Goal: Task Accomplishment & Management: Use online tool/utility

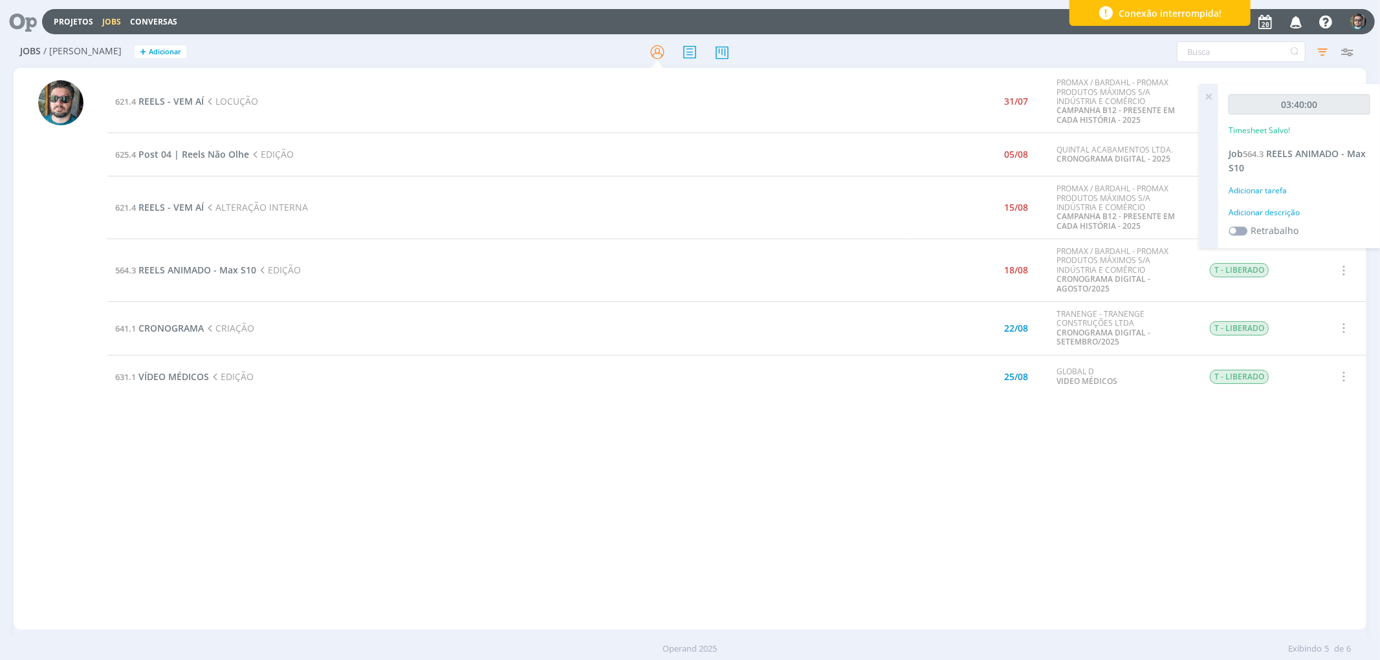
click at [616, 555] on div "621.4 REELS - VEM AÍ LOCUÇÃO 31/07 PROMAX / BARDAHL - PROMAX PRODUTOS MÁXIMOS S…" at bounding box center [736, 348] width 1258 height 557
click at [373, 629] on div "621.4 REELS - VEM AÍ LOCUÇÃO 31/07 PROMAX / BARDAHL - PROMAX PRODUTOS MÁXIMOS S…" at bounding box center [690, 349] width 1352 height 562
click at [214, 272] on span "REELS ANIMADO - Max S10" at bounding box center [197, 270] width 118 height 12
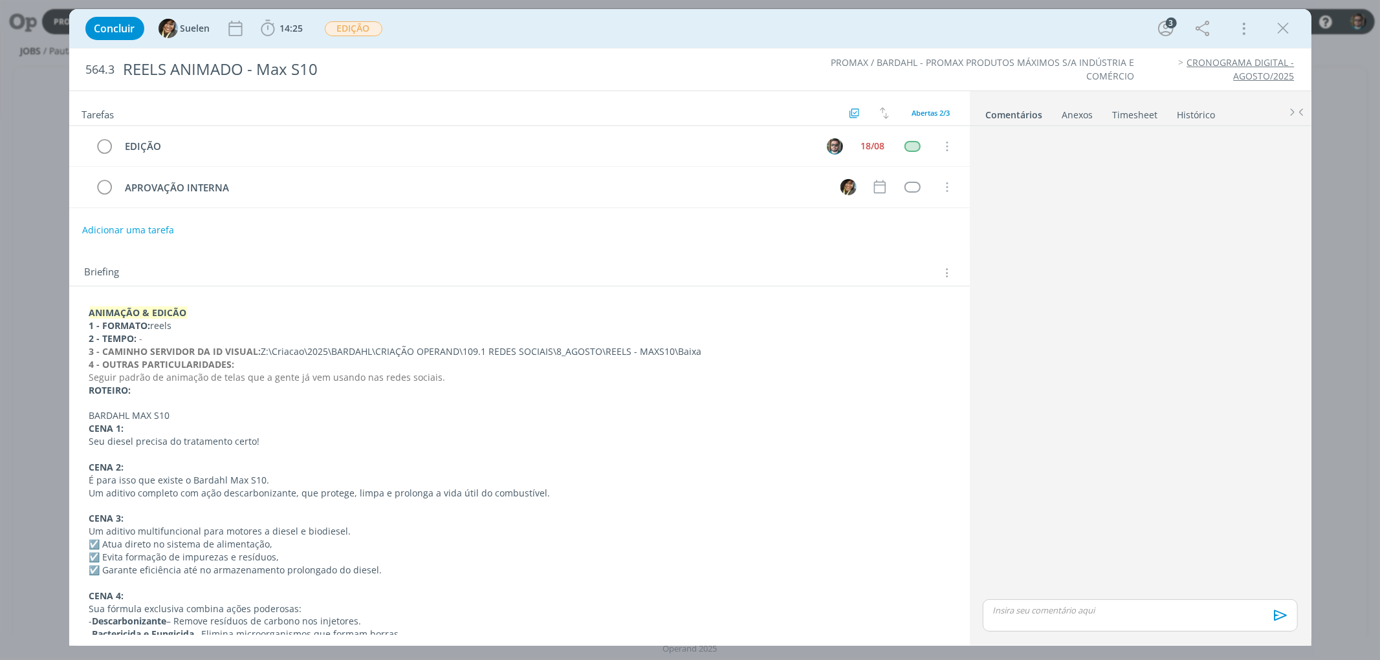
click at [1107, 612] on p "dialog" at bounding box center [1140, 611] width 294 height 12
click at [1283, 618] on icon "dialog" at bounding box center [1278, 620] width 19 height 19
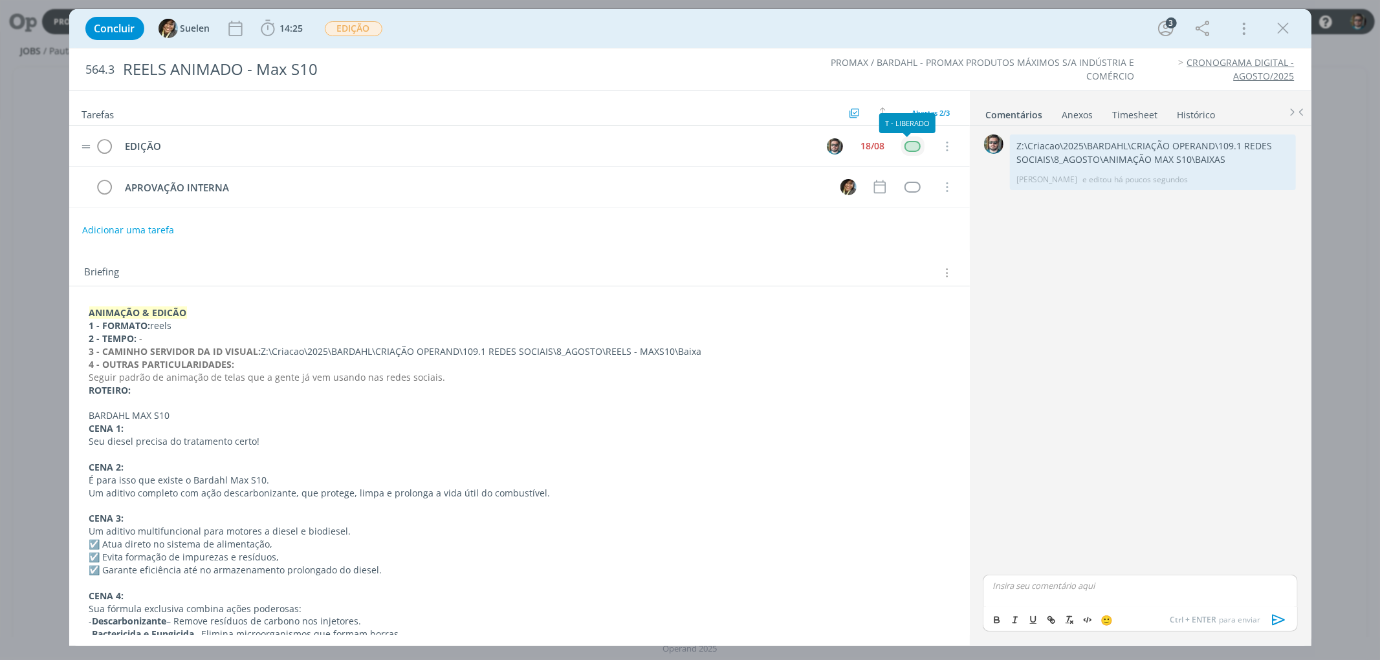
click at [904, 147] on div "dialog" at bounding box center [912, 146] width 16 height 11
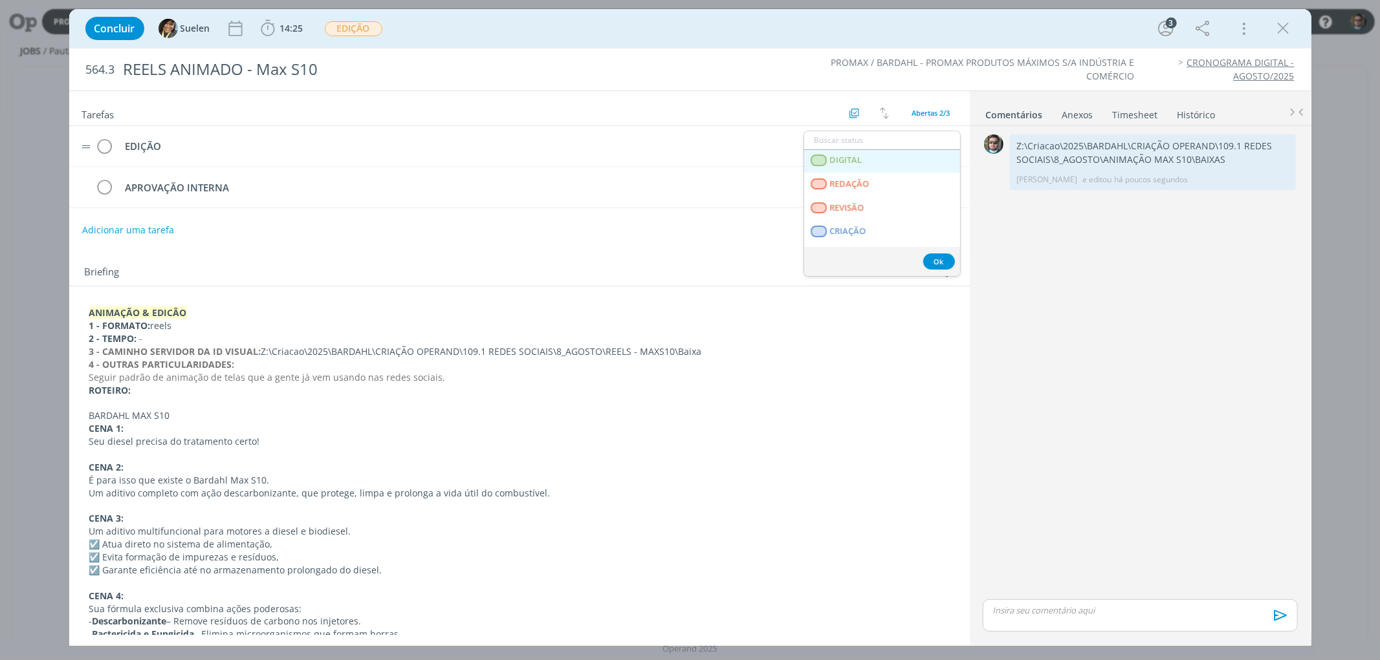
scroll to position [215, 0]
click at [861, 182] on span "APROVAÇÃO INTERNA" at bounding box center [873, 184] width 89 height 10
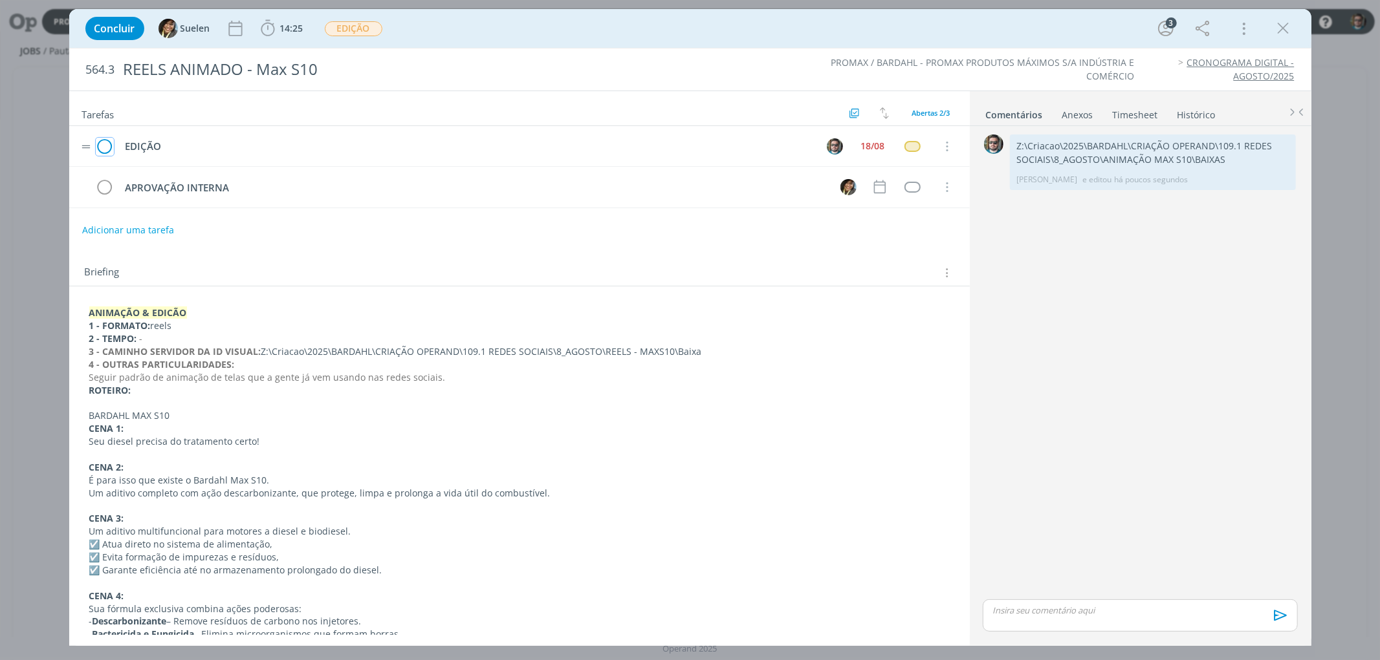
click at [104, 145] on icon "dialog" at bounding box center [105, 146] width 18 height 19
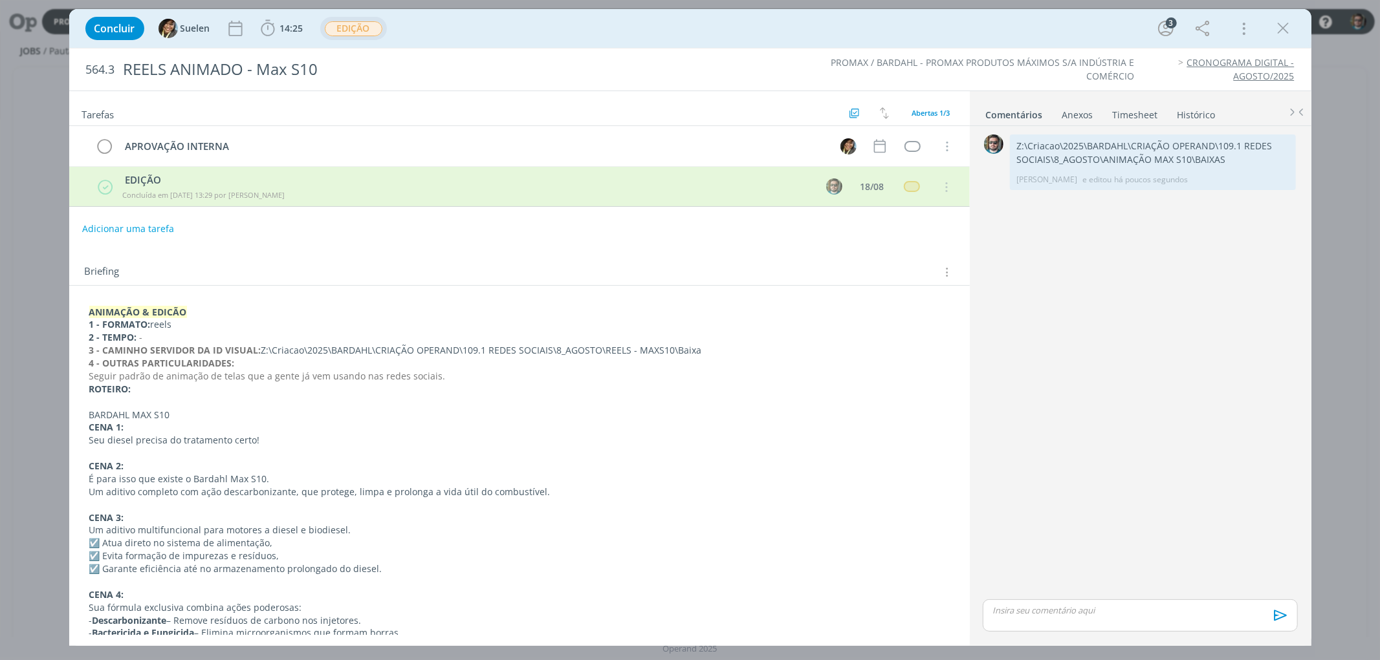
click at [349, 26] on span "EDIÇÃO" at bounding box center [354, 28] width 58 height 15
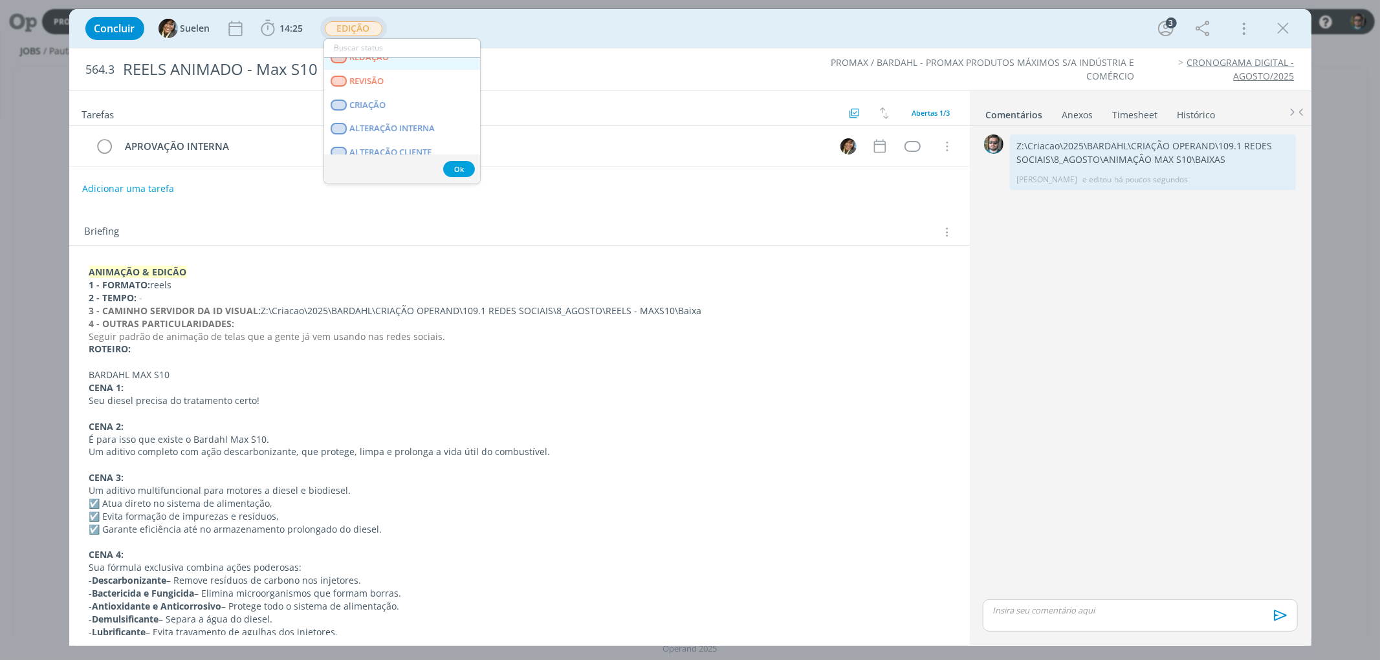
scroll to position [144, 0]
click at [389, 115] on span "APROVAÇÃO INTERNA" at bounding box center [393, 115] width 89 height 10
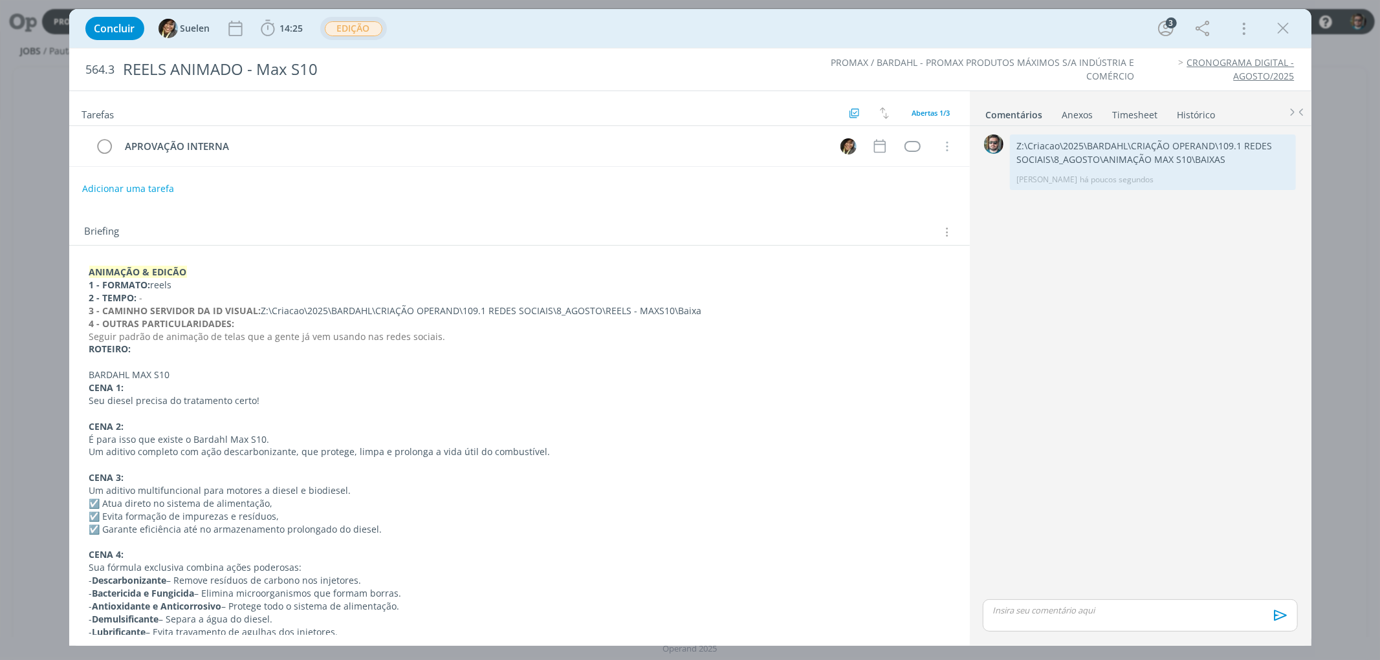
click at [347, 32] on span "EDIÇÃO" at bounding box center [354, 28] width 58 height 15
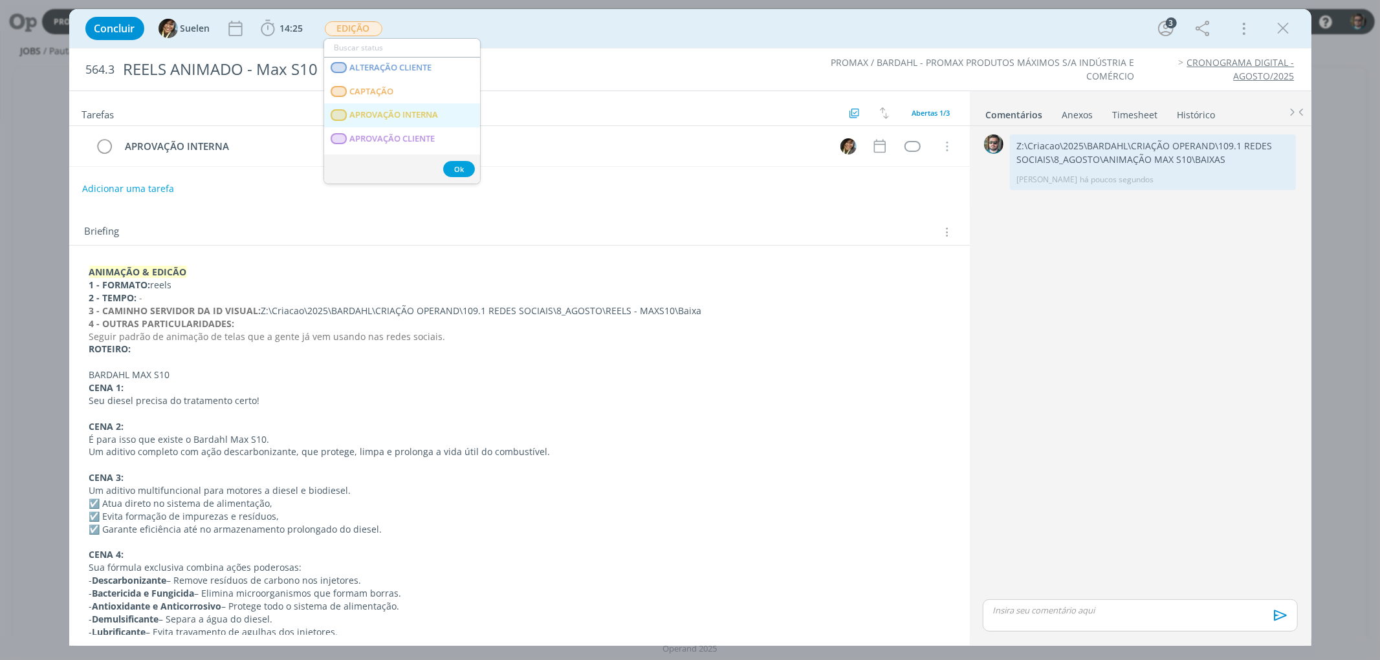
click at [390, 115] on span "APROVAÇÃO INTERNA" at bounding box center [393, 115] width 89 height 10
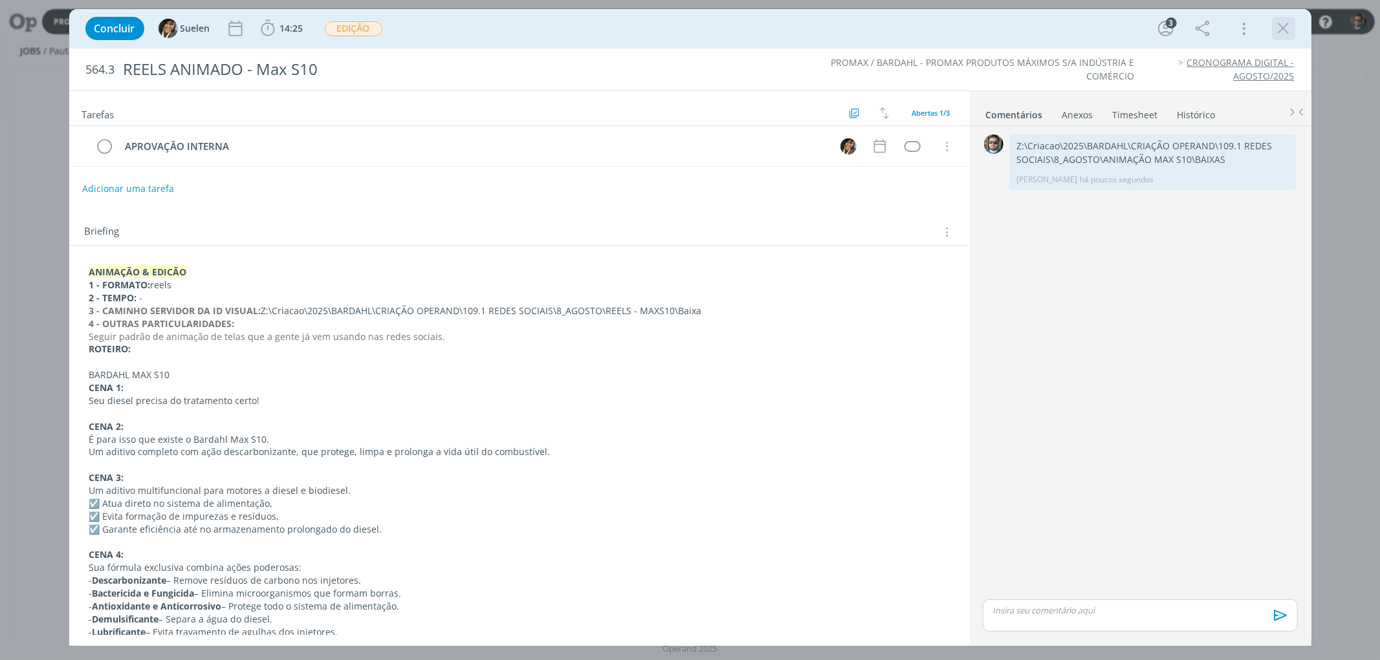
click at [1284, 27] on icon "dialog" at bounding box center [1282, 28] width 19 height 19
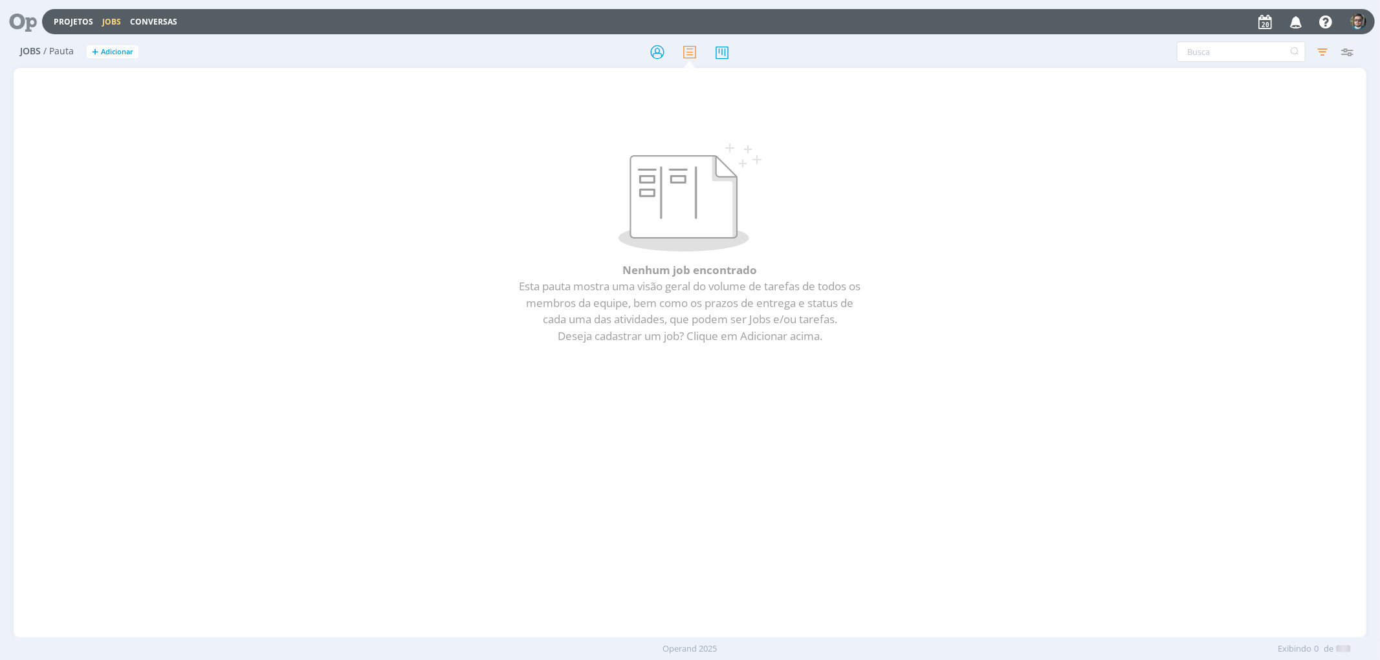
drag, startPoint x: 515, startPoint y: 143, endPoint x: 652, endPoint y: 74, distance: 153.0
click at [516, 144] on p at bounding box center [689, 198] width 1267 height 108
drag, startPoint x: 662, startPoint y: 52, endPoint x: 660, endPoint y: 61, distance: 9.9
click at [662, 52] on icon at bounding box center [656, 51] width 23 height 25
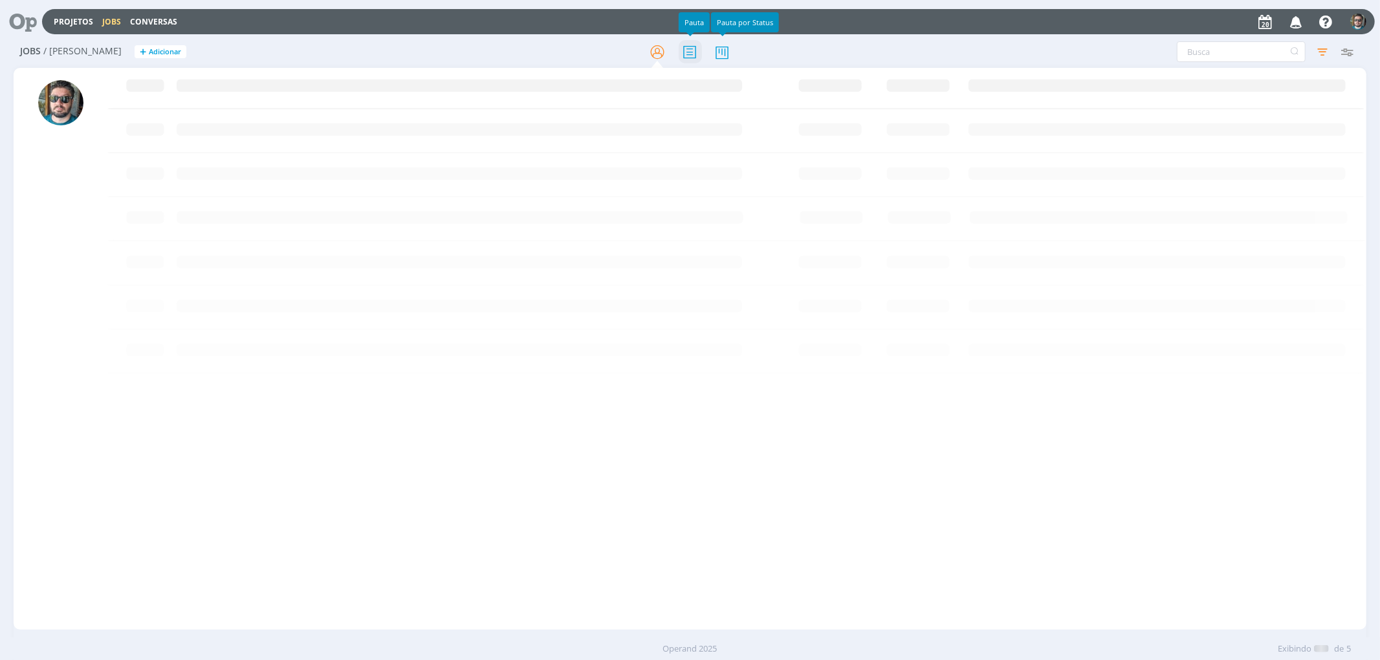
click at [693, 56] on icon at bounding box center [689, 51] width 23 height 25
click at [654, 52] on icon at bounding box center [656, 51] width 23 height 25
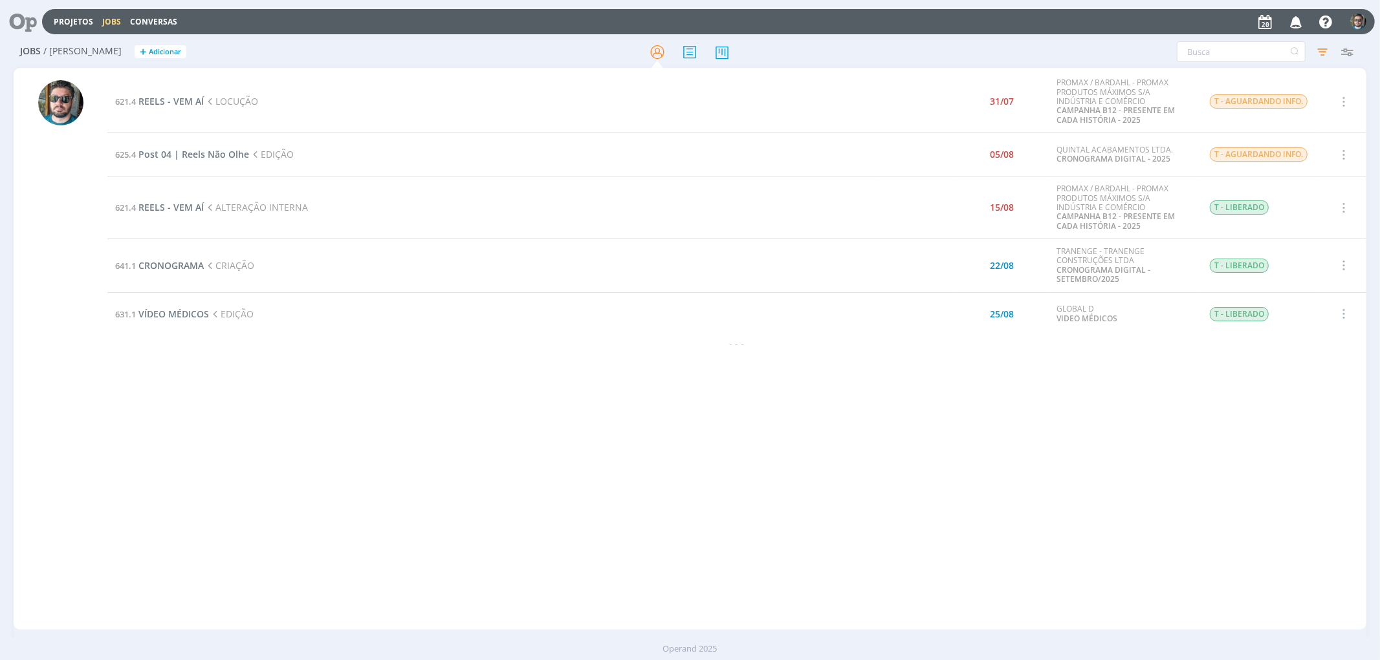
click at [499, 364] on div "621.4 REELS - VEM AÍ LOCUÇÃO 31/07 PROMAX / BARDAHL - PROMAX PRODUTOS MÁXIMOS S…" at bounding box center [736, 348] width 1258 height 557
click at [176, 208] on span "REELS - VEM AÍ" at bounding box center [170, 207] width 65 height 12
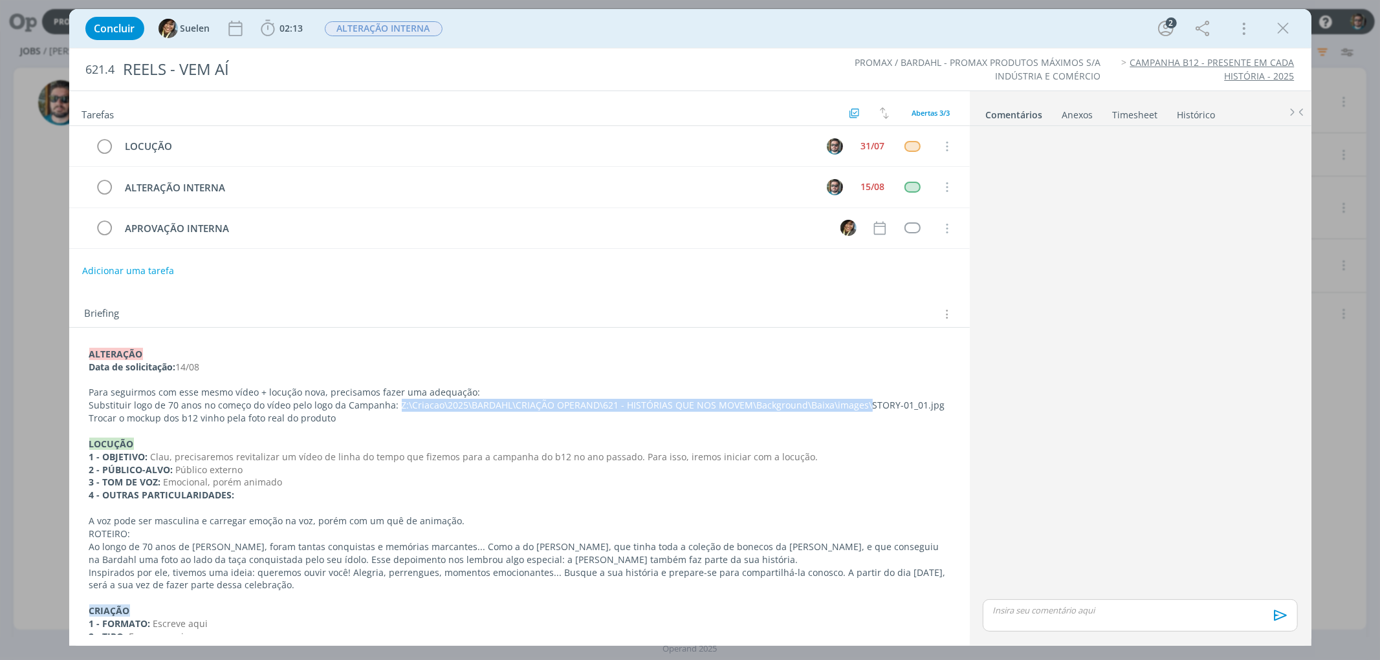
drag, startPoint x: 392, startPoint y: 402, endPoint x: 854, endPoint y: 407, distance: 462.5
click at [854, 407] on p "Substituir logo de 70 anos no começo do vídeo pelo logo da Campanha: Z:\Criacao…" at bounding box center [519, 405] width 860 height 13
copy p "Z:\Criacao\2025\BARDAHL\CRIAÇÃO OPERAND\621 - HISTÓRIAS QUE NOS MOVEM\Backgroun…"
click at [299, 428] on p "dialog" at bounding box center [519, 431] width 860 height 13
click at [1281, 23] on icon "dialog" at bounding box center [1282, 28] width 19 height 19
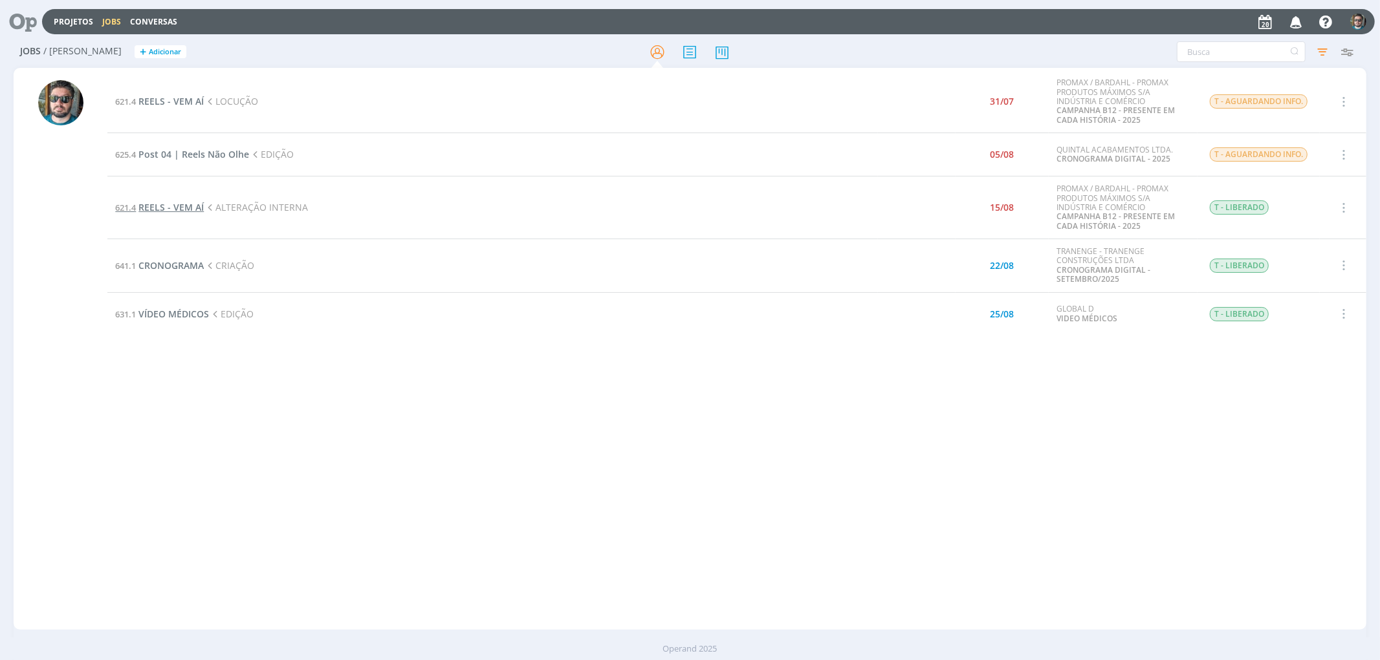
click at [193, 208] on span "REELS - VEM AÍ" at bounding box center [170, 207] width 65 height 12
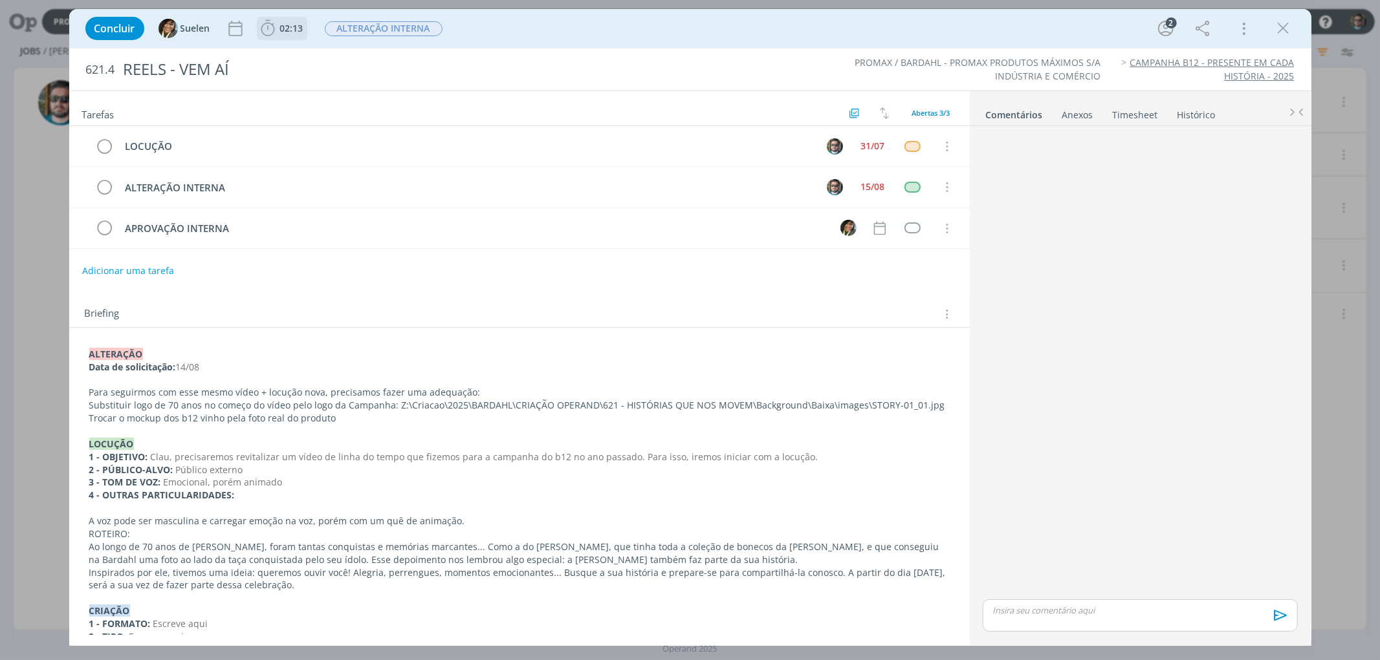
click at [292, 28] on span "02:13" at bounding box center [291, 28] width 23 height 12
click at [318, 55] on span "Iniciar" at bounding box center [311, 56] width 27 height 9
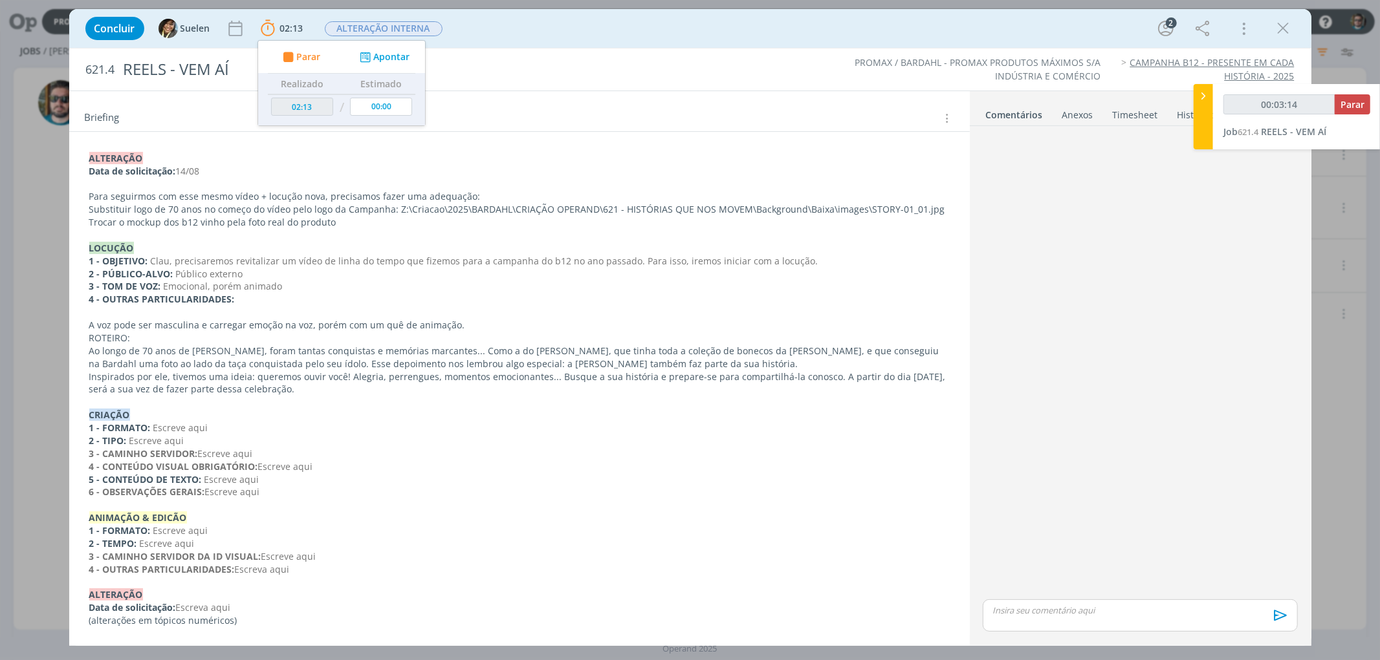
scroll to position [198, 0]
type input "00:32:10"
